Goal: Navigation & Orientation: Find specific page/section

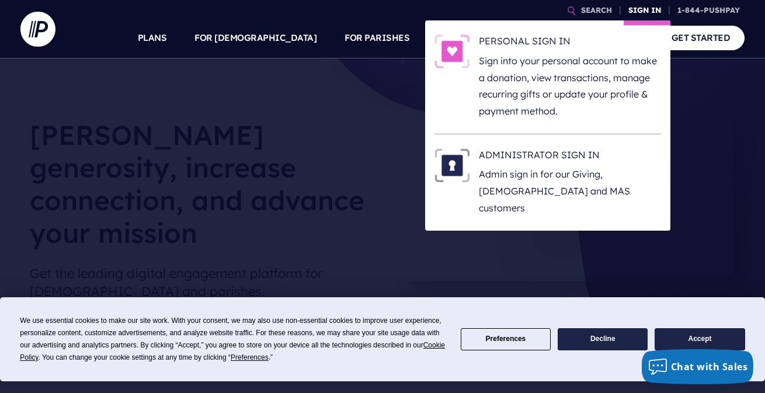
click at [641, 10] on link "SIGN IN" at bounding box center [645, 10] width 42 height 20
click at [529, 153] on h6 "ADMINISTRATOR SIGN IN" at bounding box center [570, 157] width 182 height 18
